Goal: Task Accomplishment & Management: Use online tool/utility

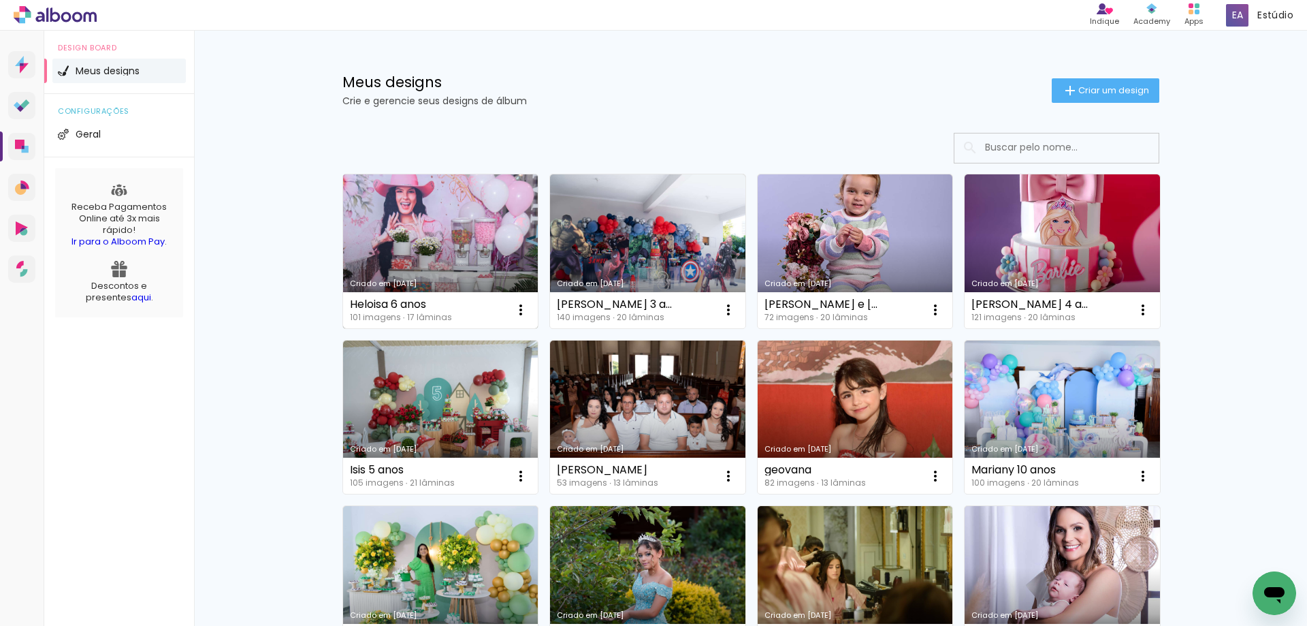
click at [431, 264] on link "Criado em [DATE]" at bounding box center [440, 251] width 195 height 154
